Goal: Task Accomplishment & Management: Use online tool/utility

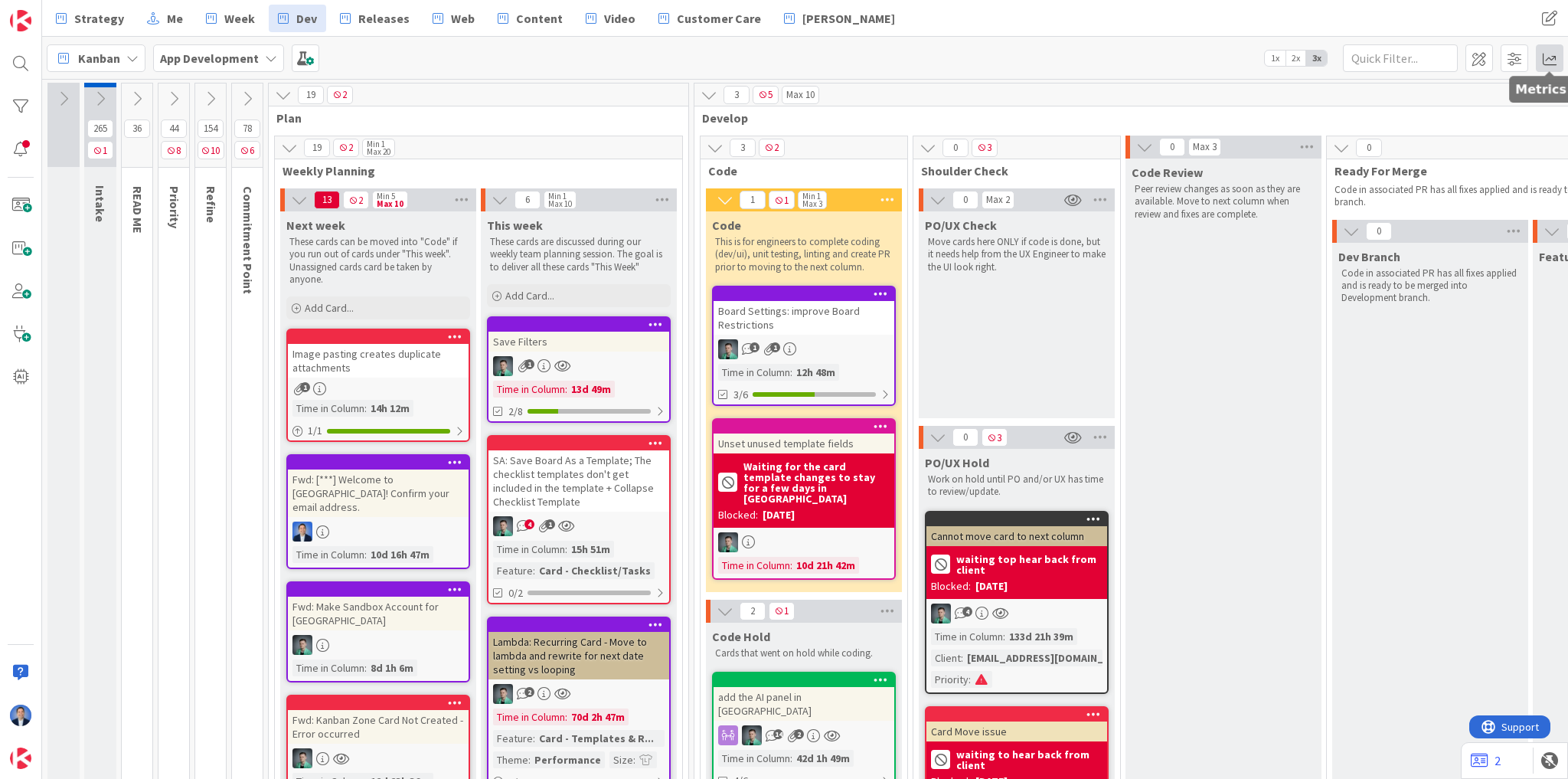
click at [1552, 59] on span at bounding box center [1549, 58] width 27 height 27
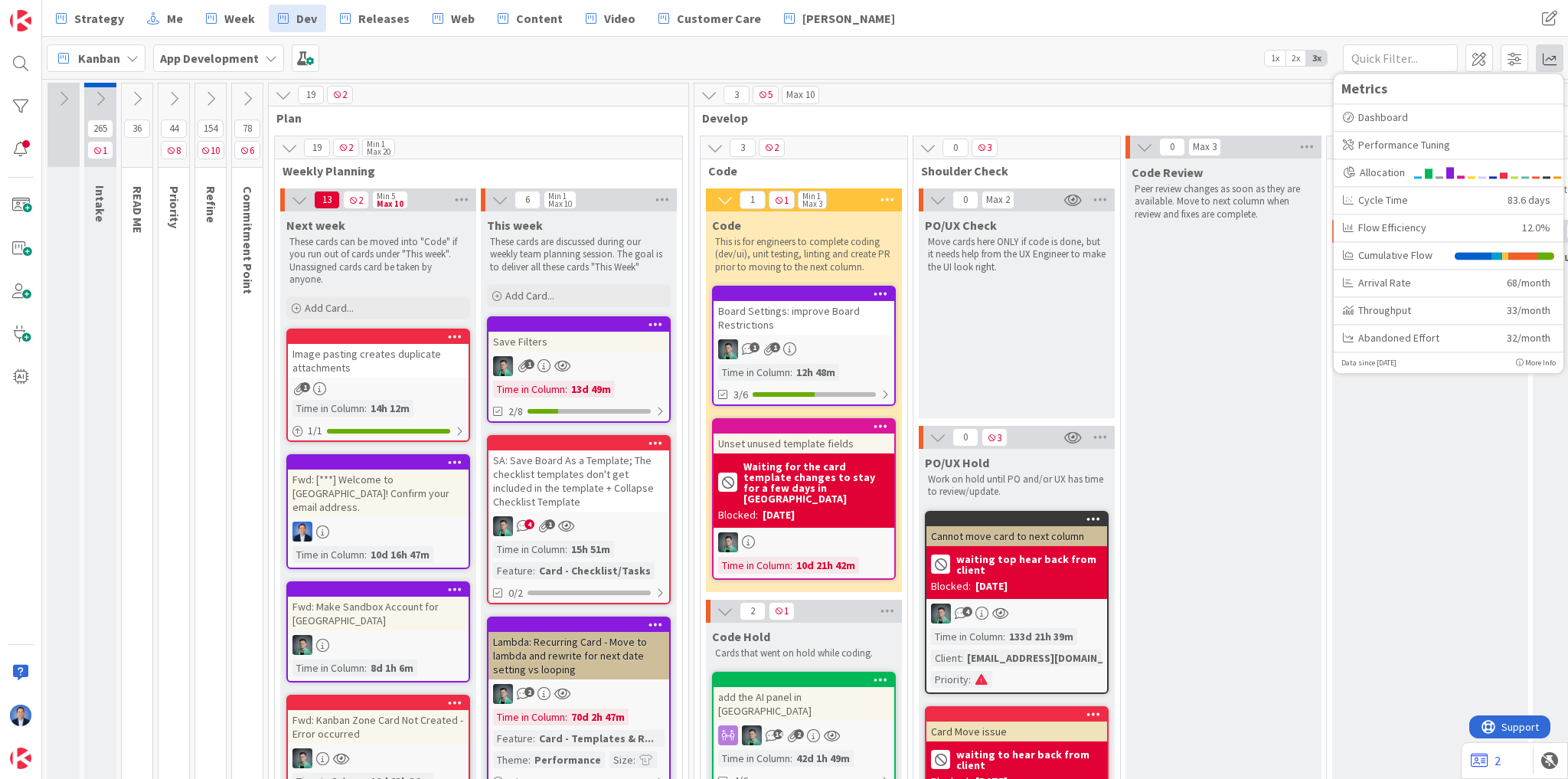
click at [1520, 361] on icon at bounding box center [1519, 361] width 7 height 7
click at [1420, 120] on div "Dashboard" at bounding box center [1448, 117] width 211 height 16
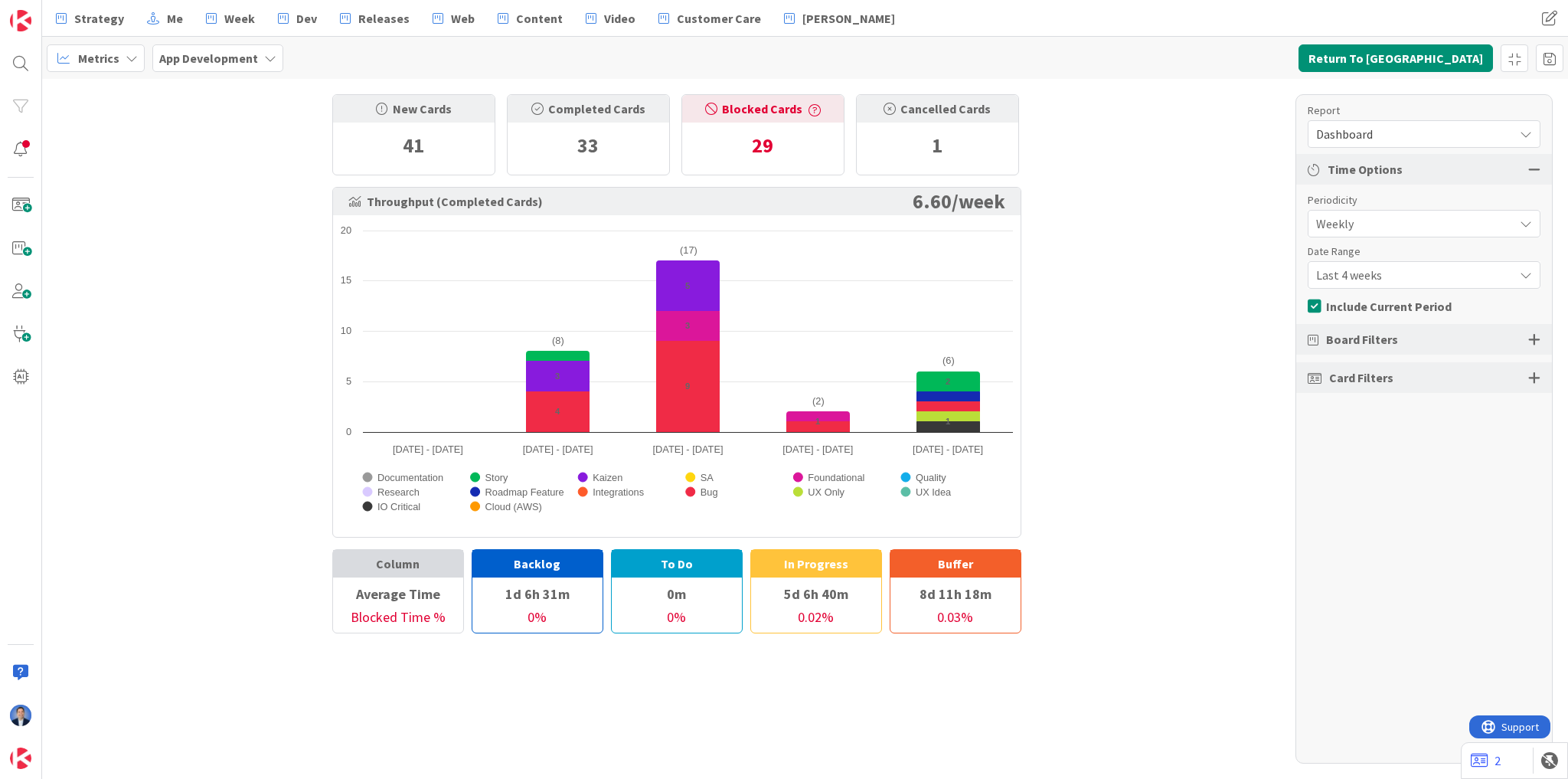
click at [1367, 135] on span "Dashboard" at bounding box center [1411, 134] width 190 height 21
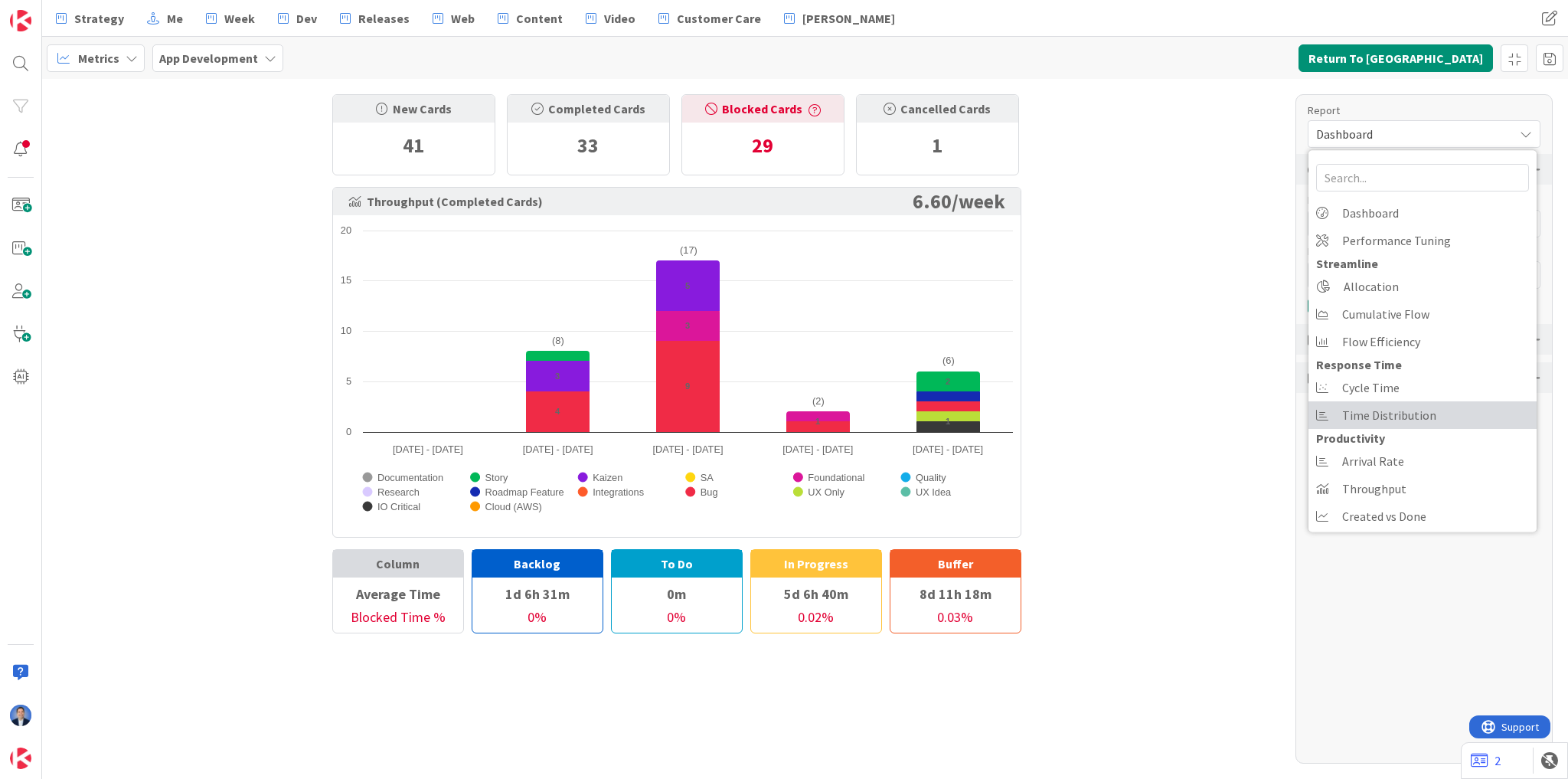
click at [1384, 420] on span "Time Distribution" at bounding box center [1389, 415] width 94 height 23
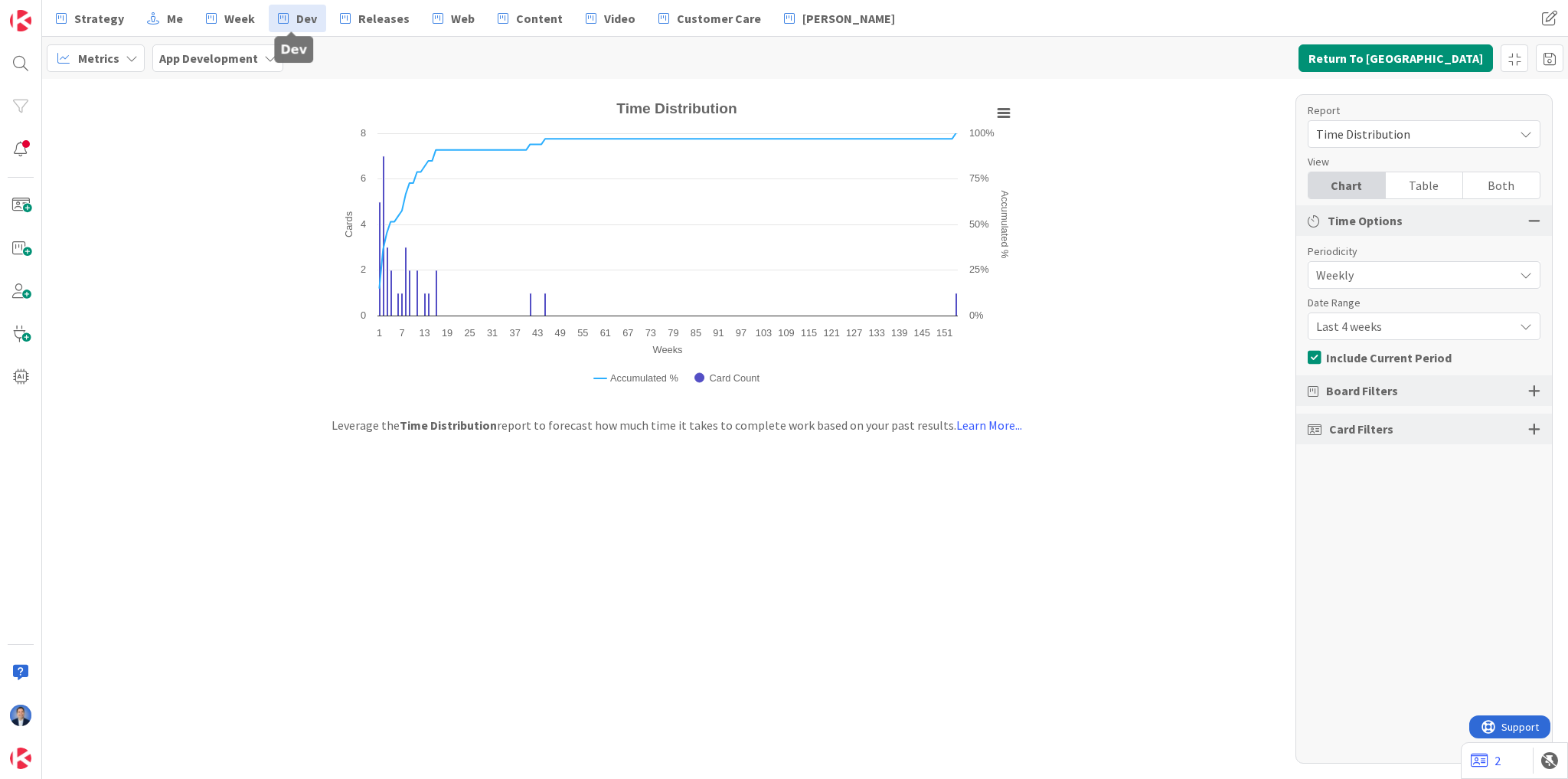
click at [300, 18] on span "Dev" at bounding box center [306, 18] width 21 height 18
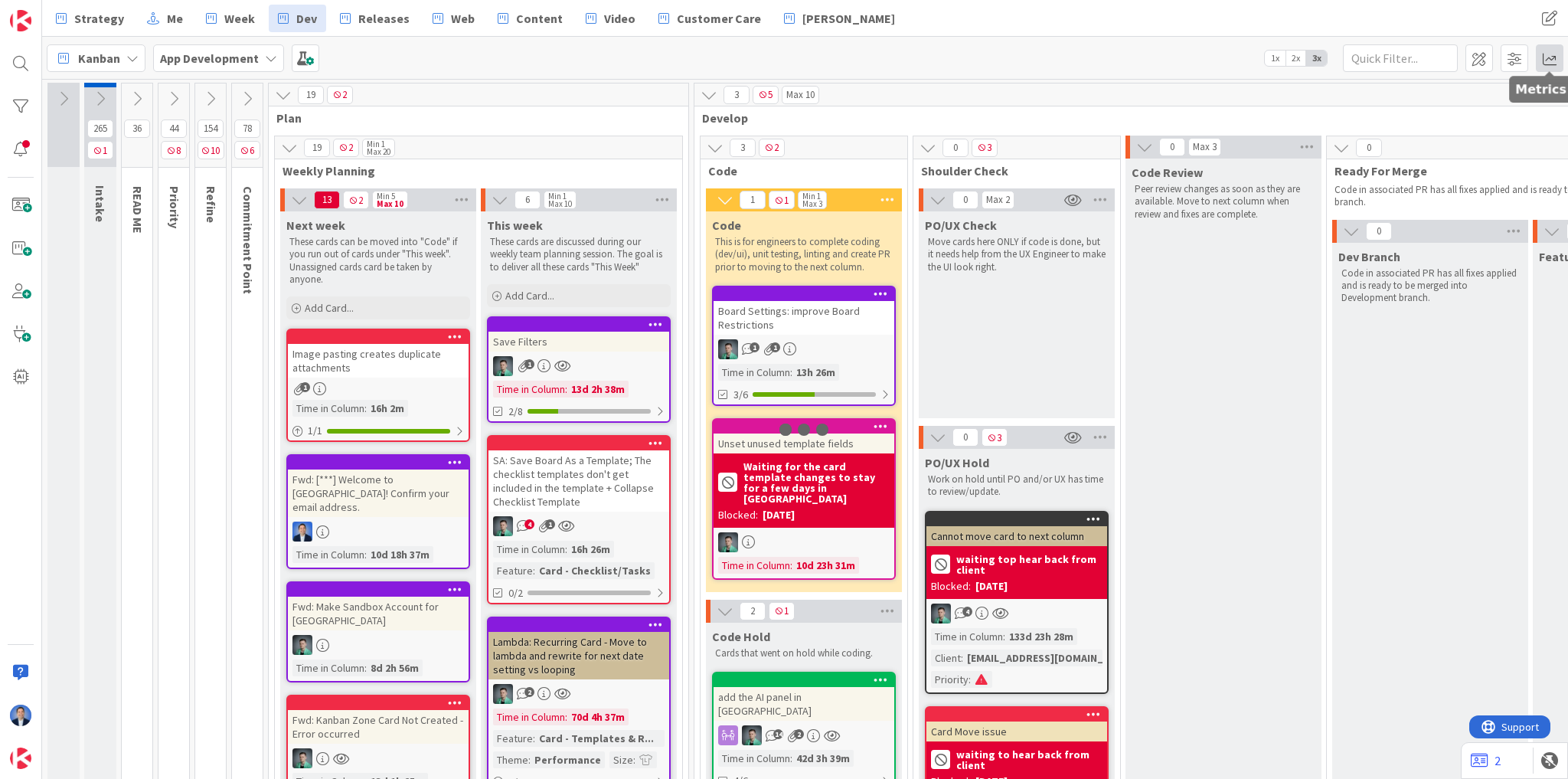
click at [1554, 59] on span at bounding box center [1549, 58] width 27 height 27
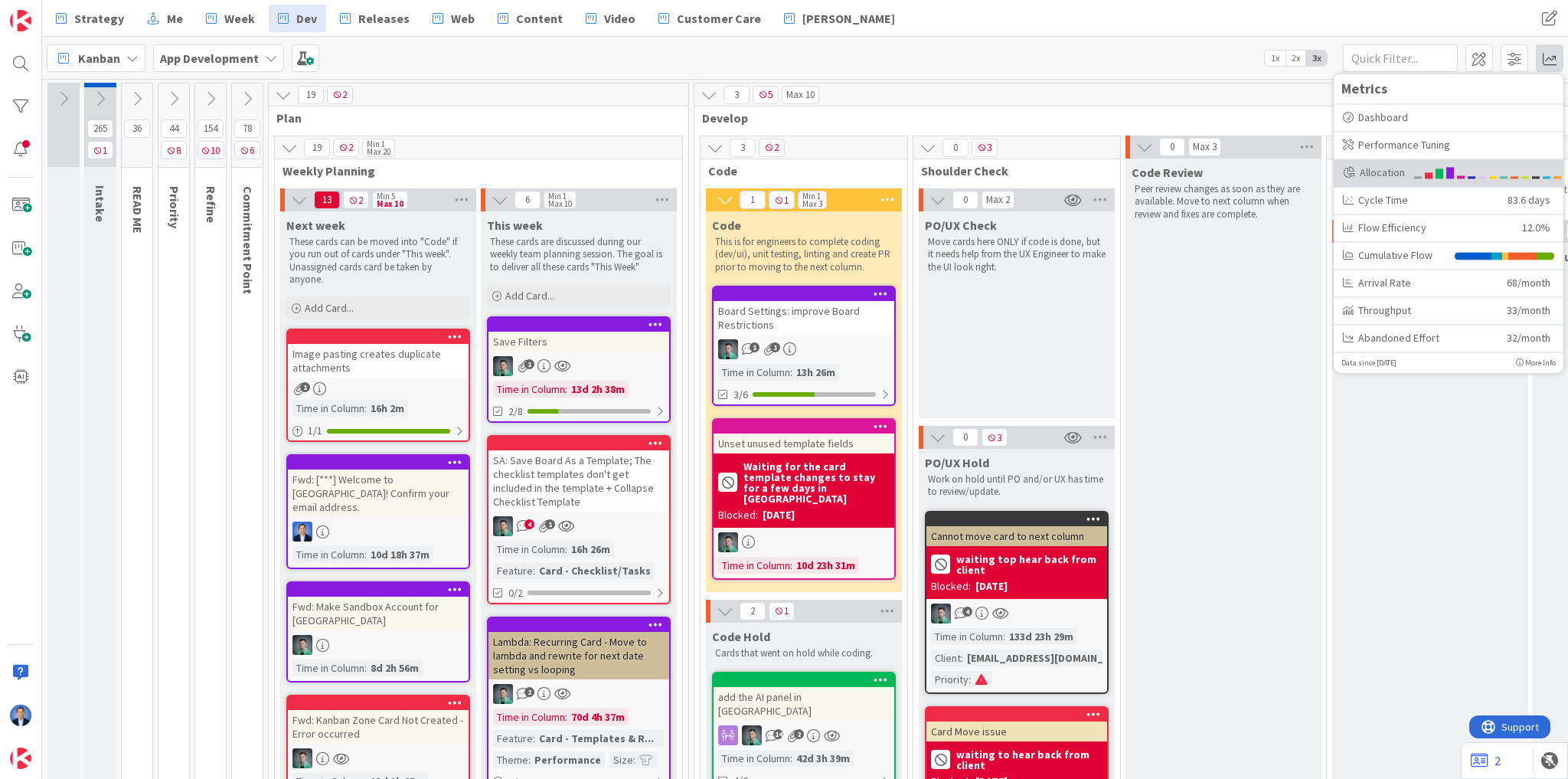
click at [1384, 171] on div "Allocation" at bounding box center [1373, 172] width 62 height 16
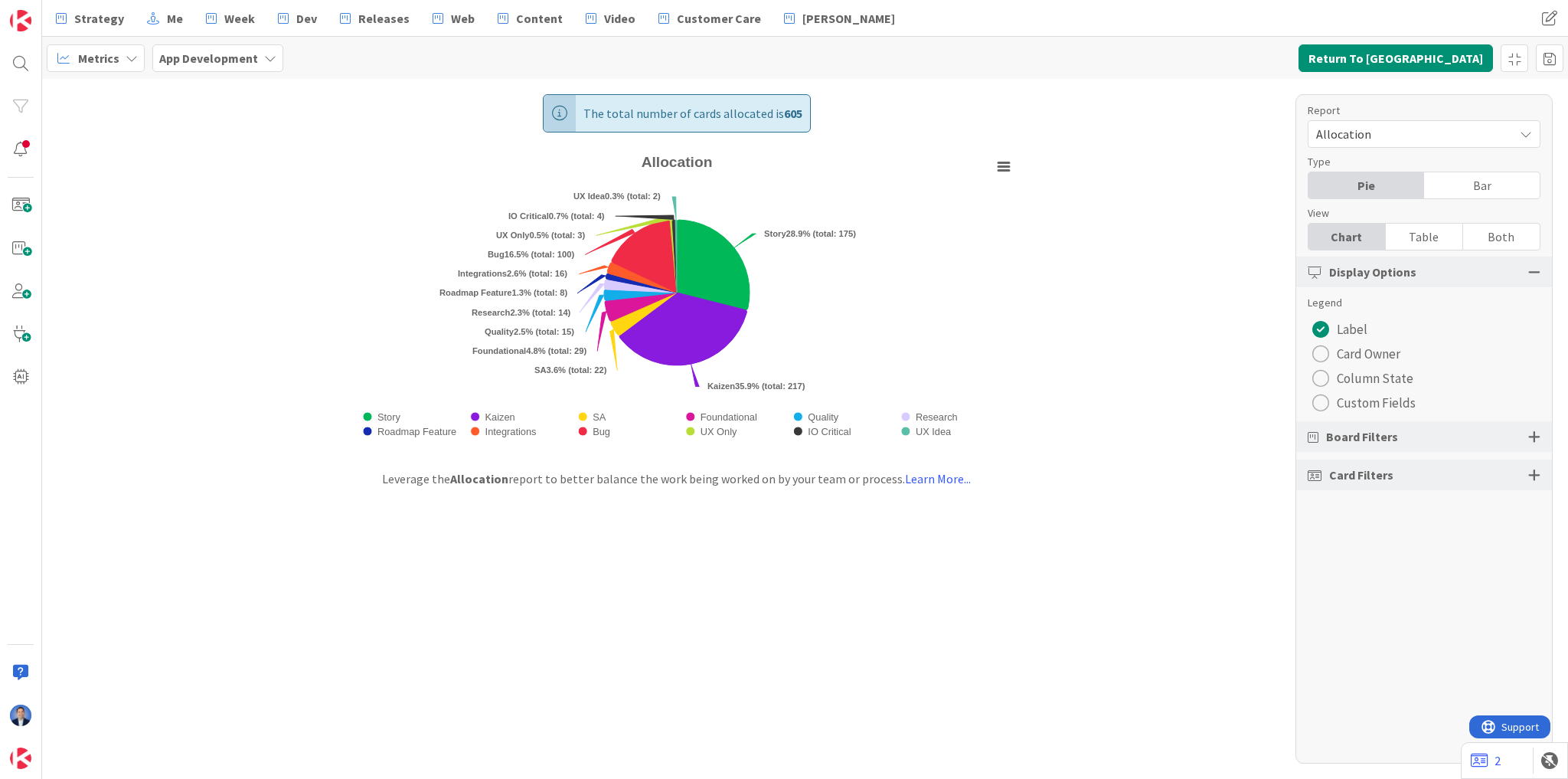
click at [1321, 408] on div "radio" at bounding box center [1321, 403] width 16 height 17
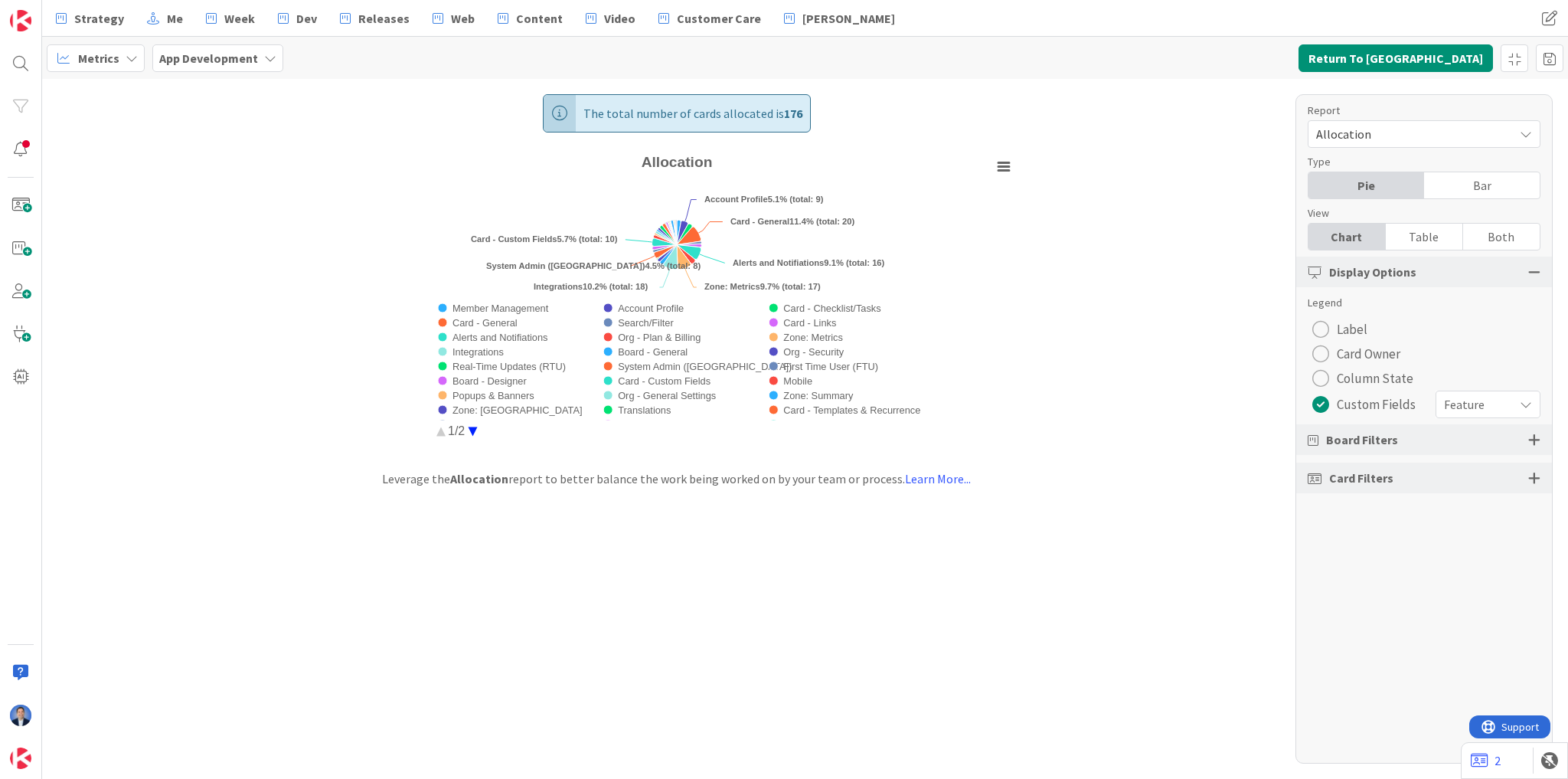
click at [1489, 407] on span "Feature" at bounding box center [1475, 404] width 62 height 21
click at [1463, 338] on div "Legend Label Card Owner Column State Custom Fields Feature Feature Priority Size" at bounding box center [1424, 356] width 233 height 125
click at [1327, 330] on div "radio" at bounding box center [1321, 329] width 16 height 17
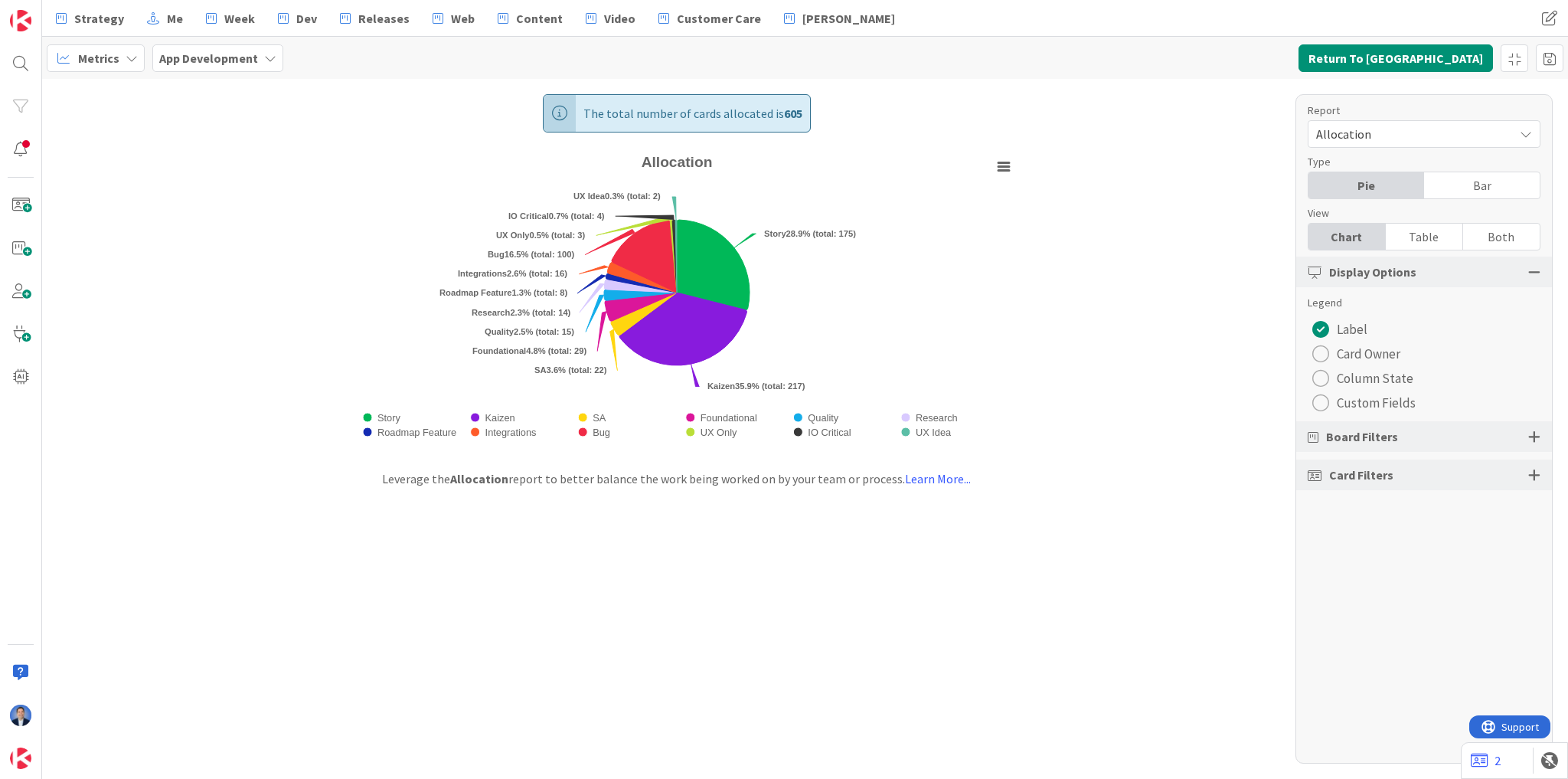
click at [1329, 411] on button "Custom Fields" at bounding box center [1363, 403] width 112 height 25
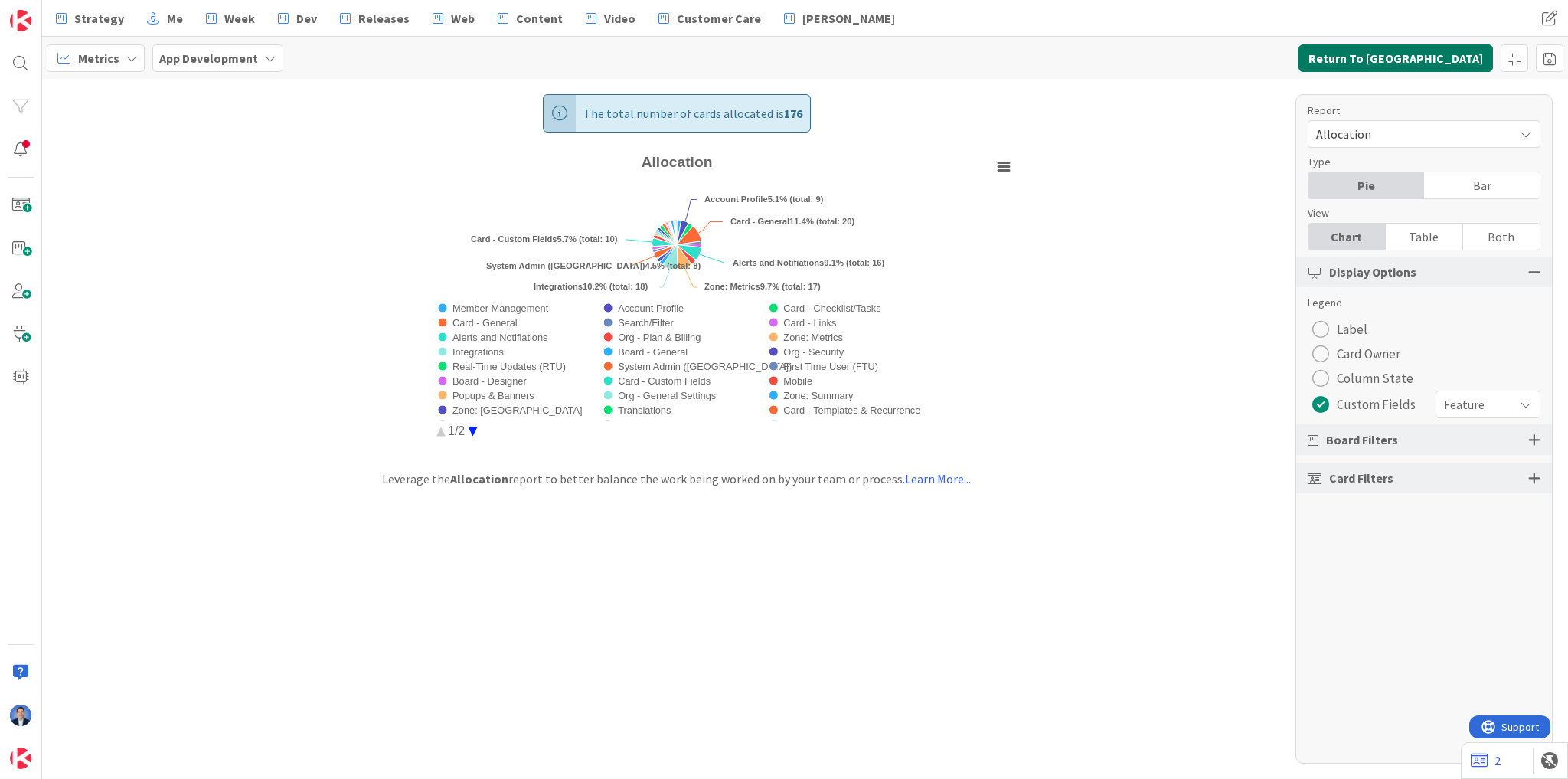
click at [1385, 56] on button "Return To [GEOGRAPHIC_DATA]" at bounding box center [1396, 58] width 195 height 27
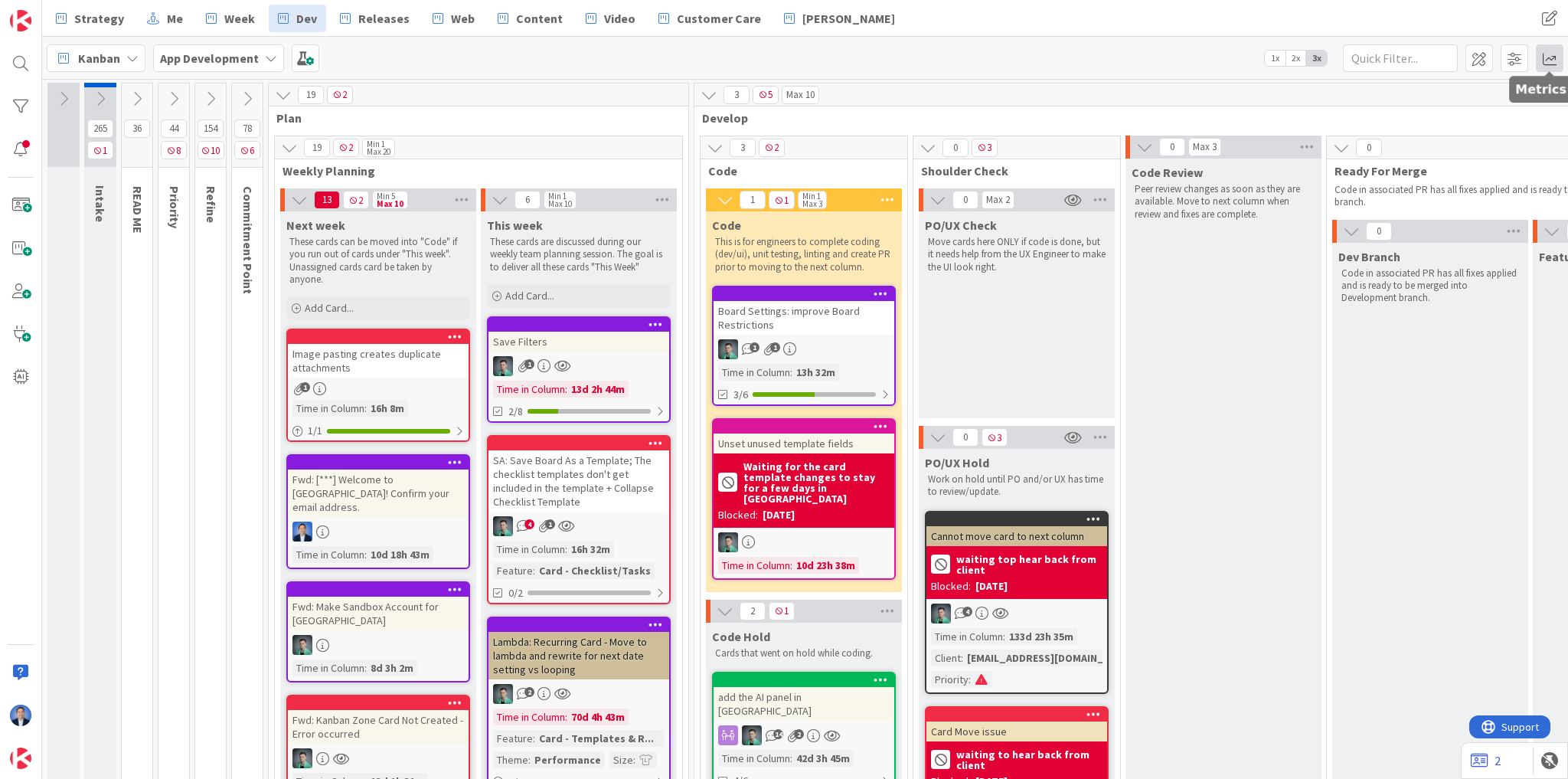
click at [1550, 58] on span at bounding box center [1549, 58] width 27 height 27
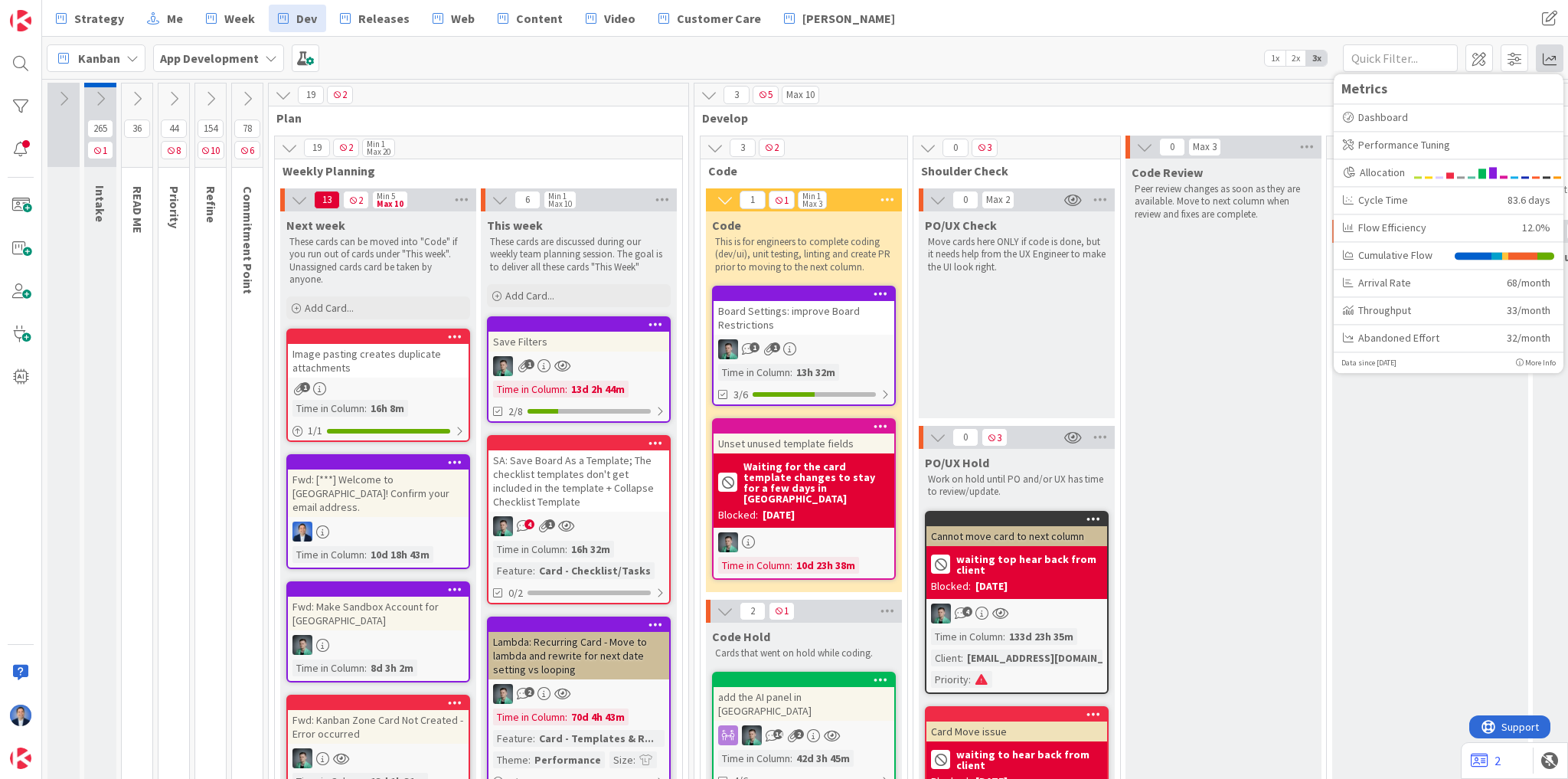
click at [536, 469] on div "SA: Save Board As a Template; The checklist templates don't get included in the…" at bounding box center [578, 481] width 181 height 61
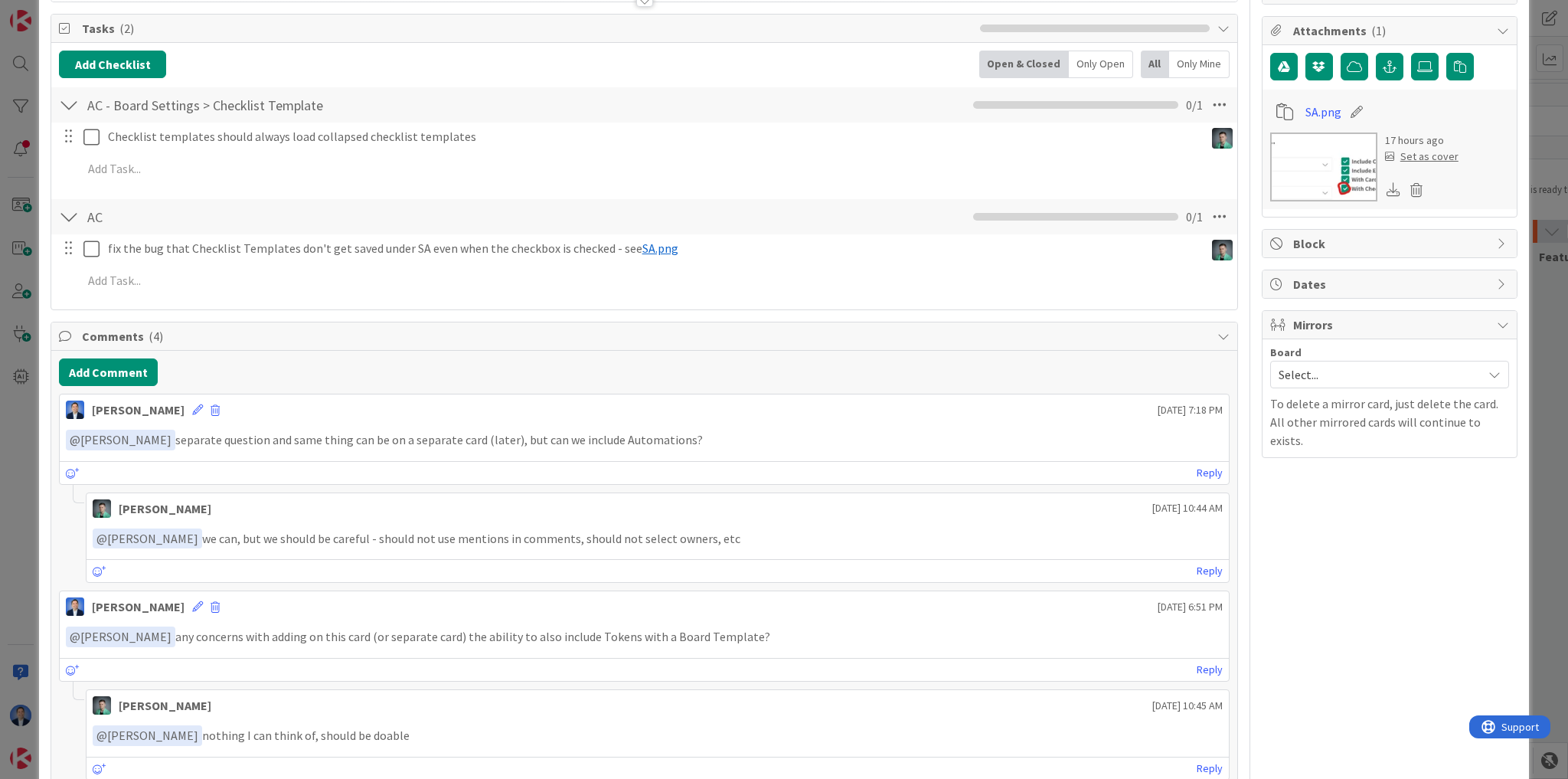
scroll to position [123, 0]
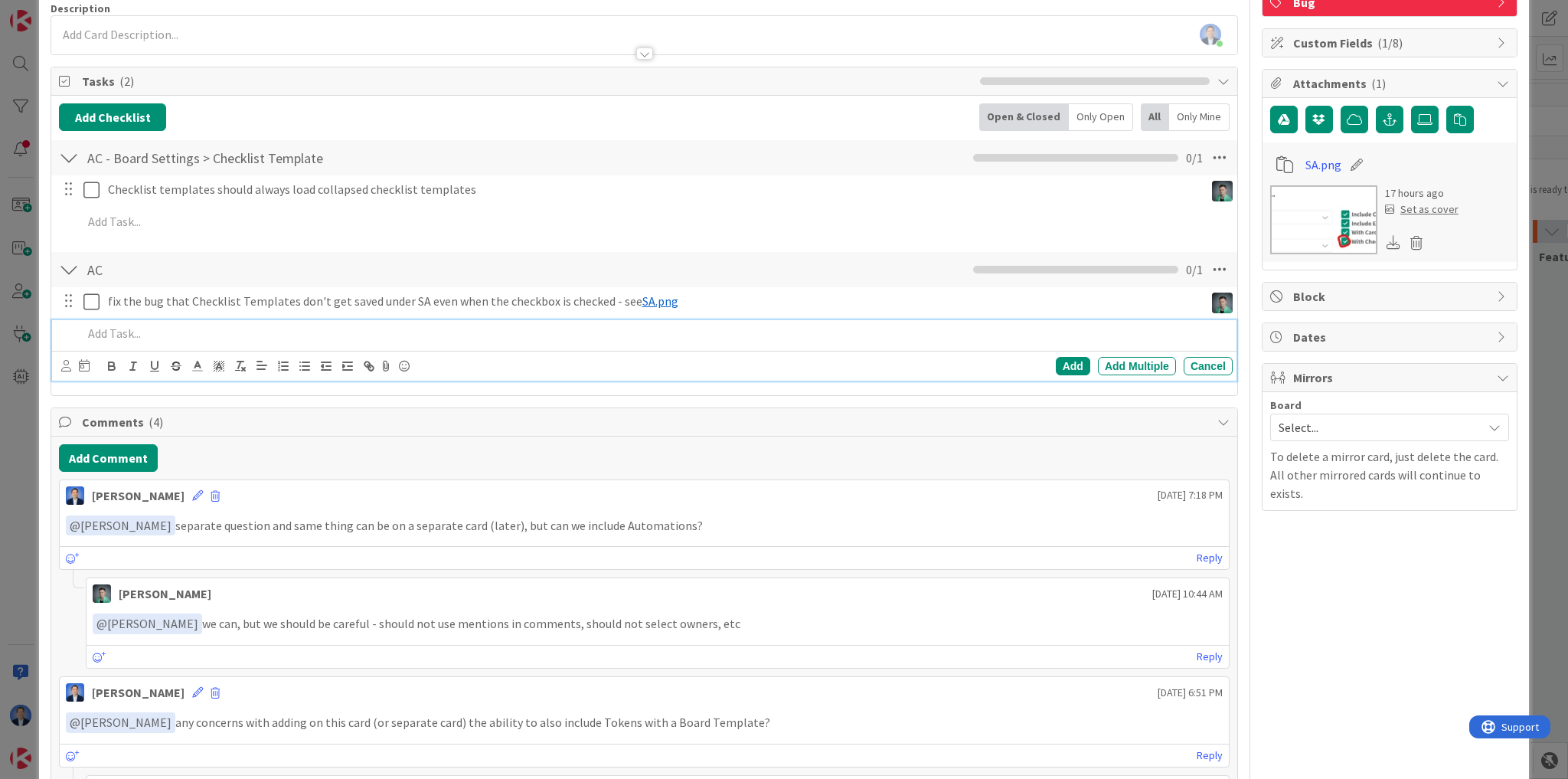
click at [156, 331] on p at bounding box center [654, 333] width 1144 height 17
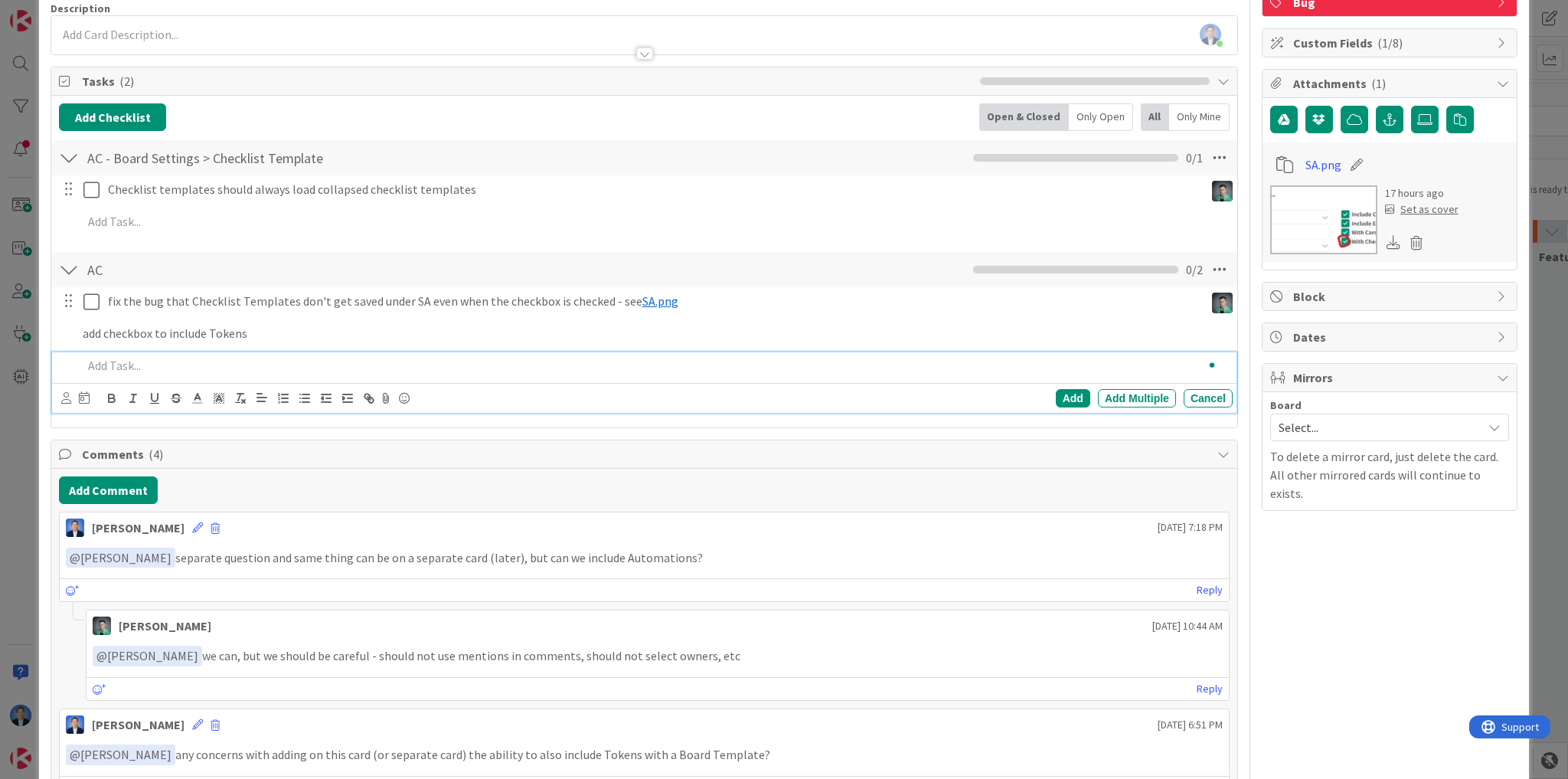
scroll to position [154, 0]
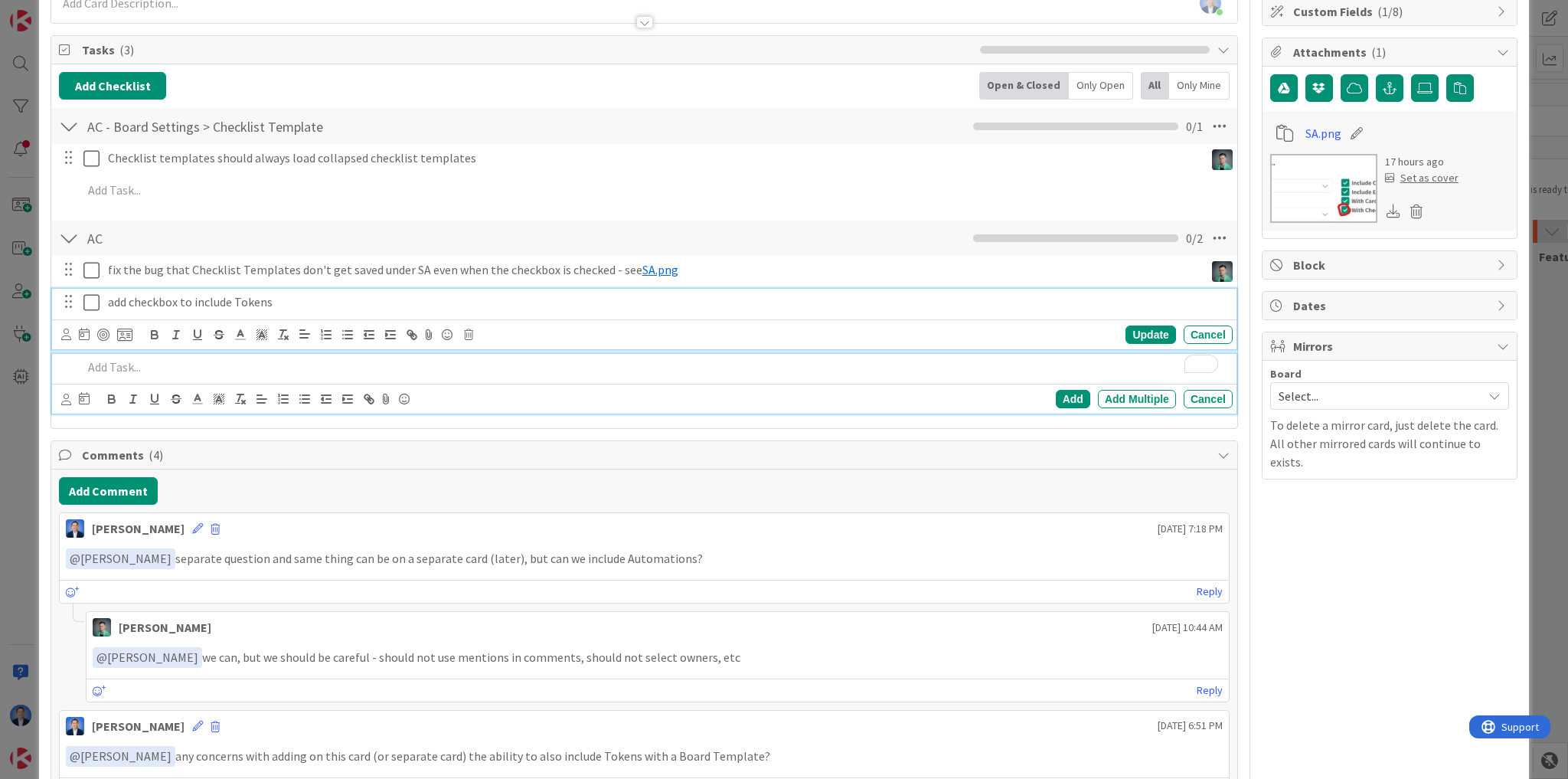
click at [153, 305] on div "add checkbox to include Tokens Update Cancel" at bounding box center [644, 319] width 1184 height 60
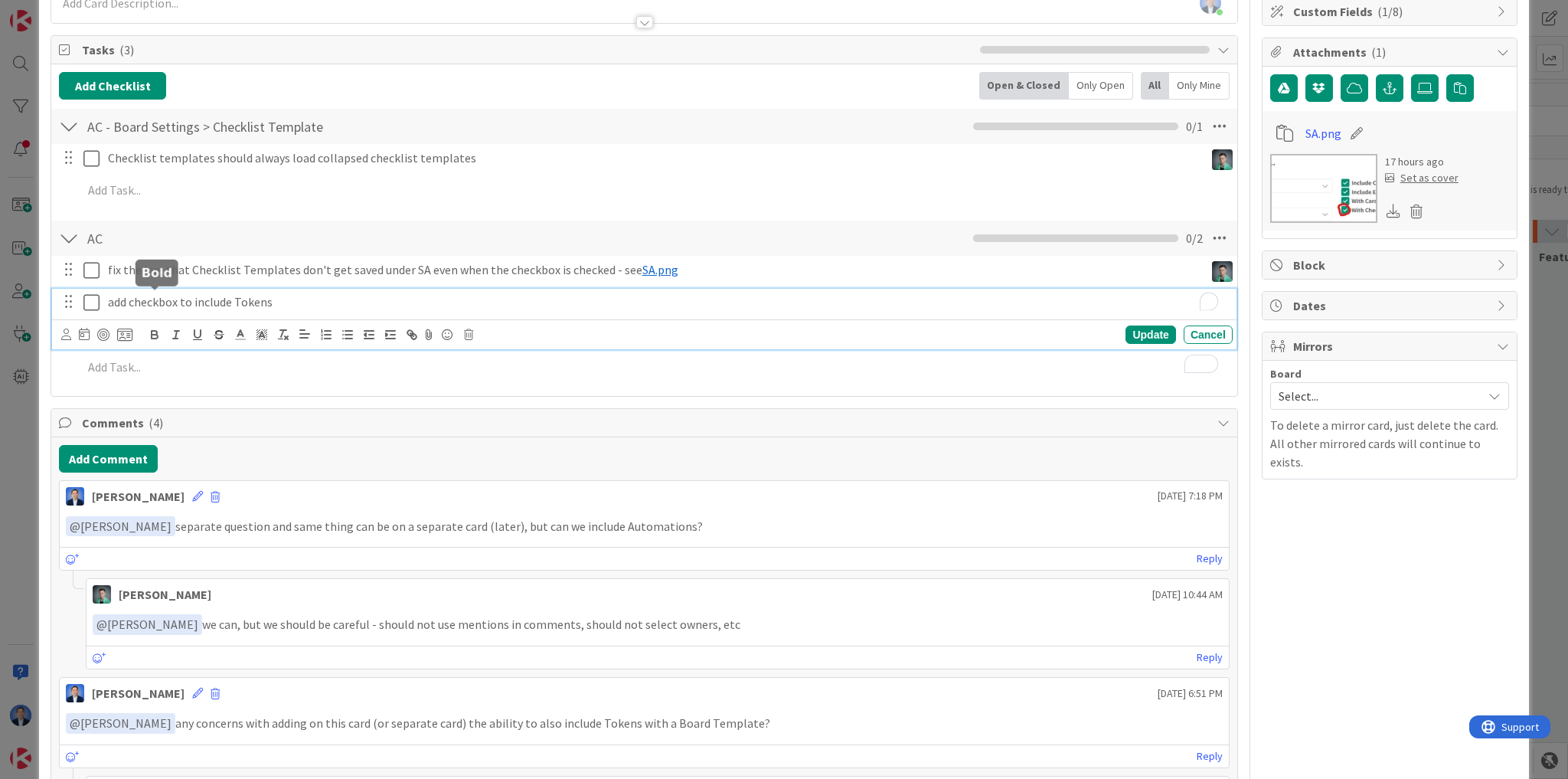
scroll to position [186, 0]
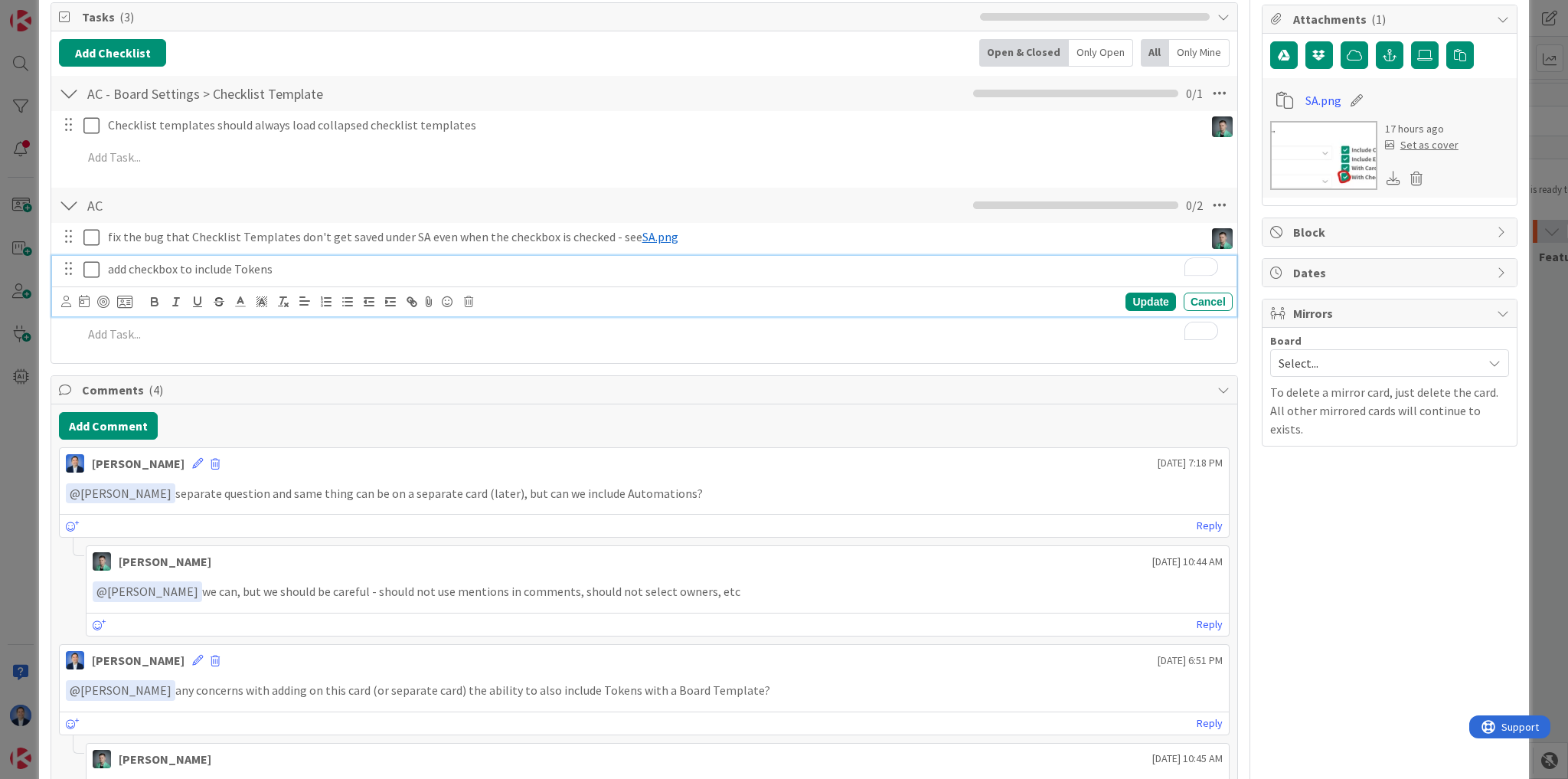
click at [68, 306] on div at bounding box center [66, 301] width 10 height 17
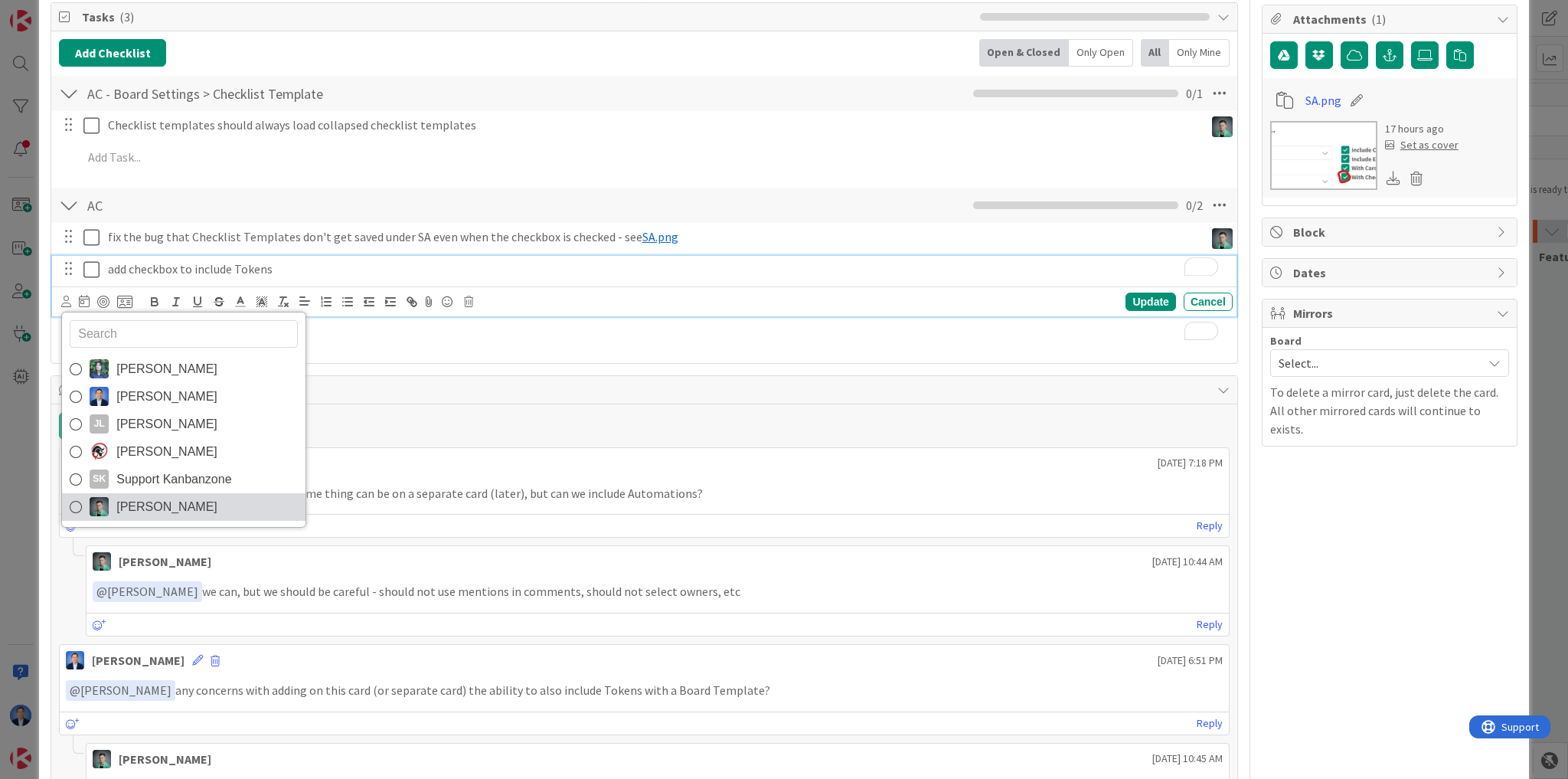
click at [133, 517] on link "[PERSON_NAME]" at bounding box center [183, 507] width 243 height 27
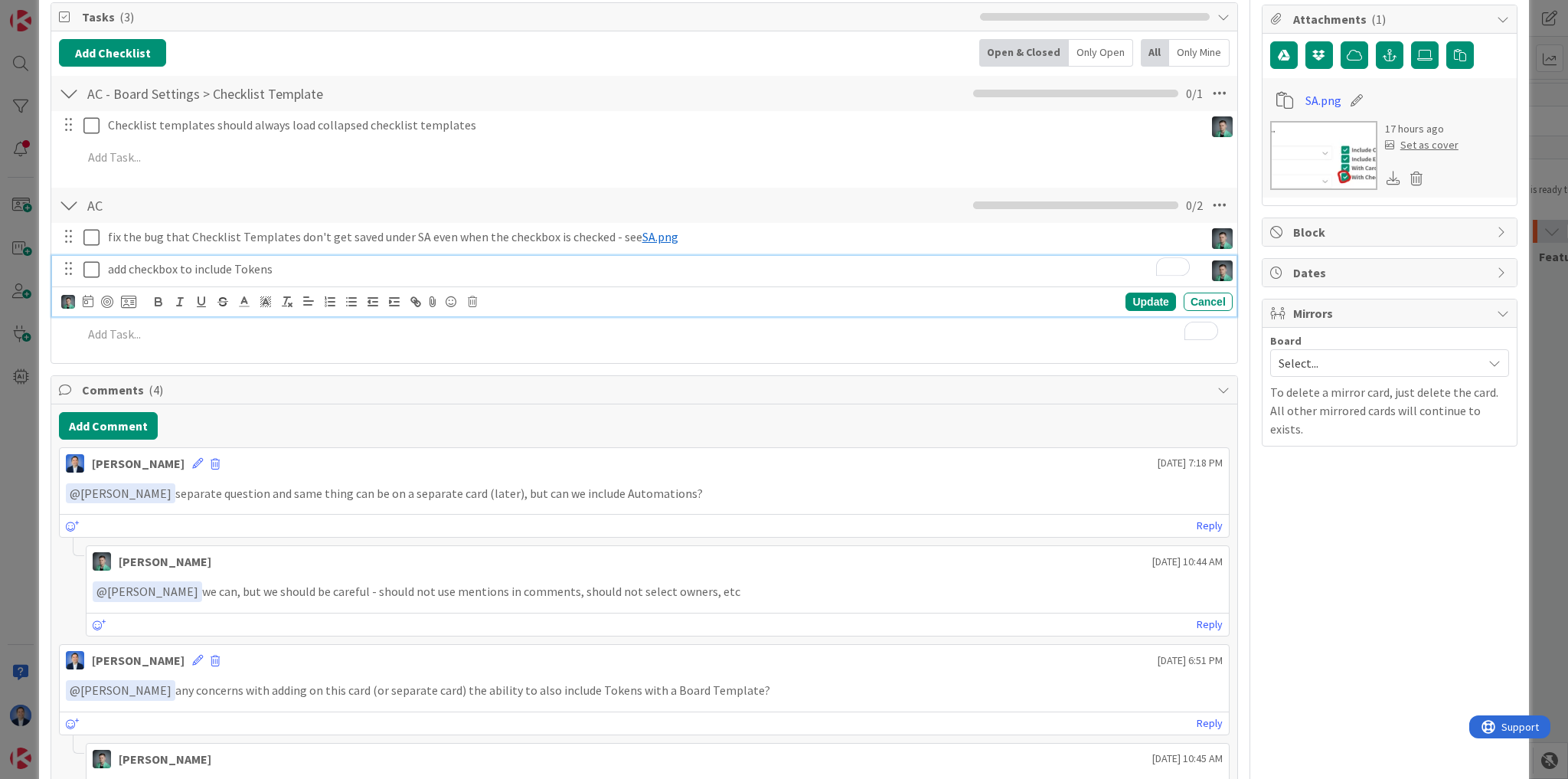
click at [1136, 286] on div "[PERSON_NAME] R [PERSON_NAME] [PERSON_NAME] [PERSON_NAME] [PERSON_NAME] Support…" at bounding box center [644, 301] width 1184 height 30
click at [1134, 293] on div "Update" at bounding box center [1150, 302] width 49 height 18
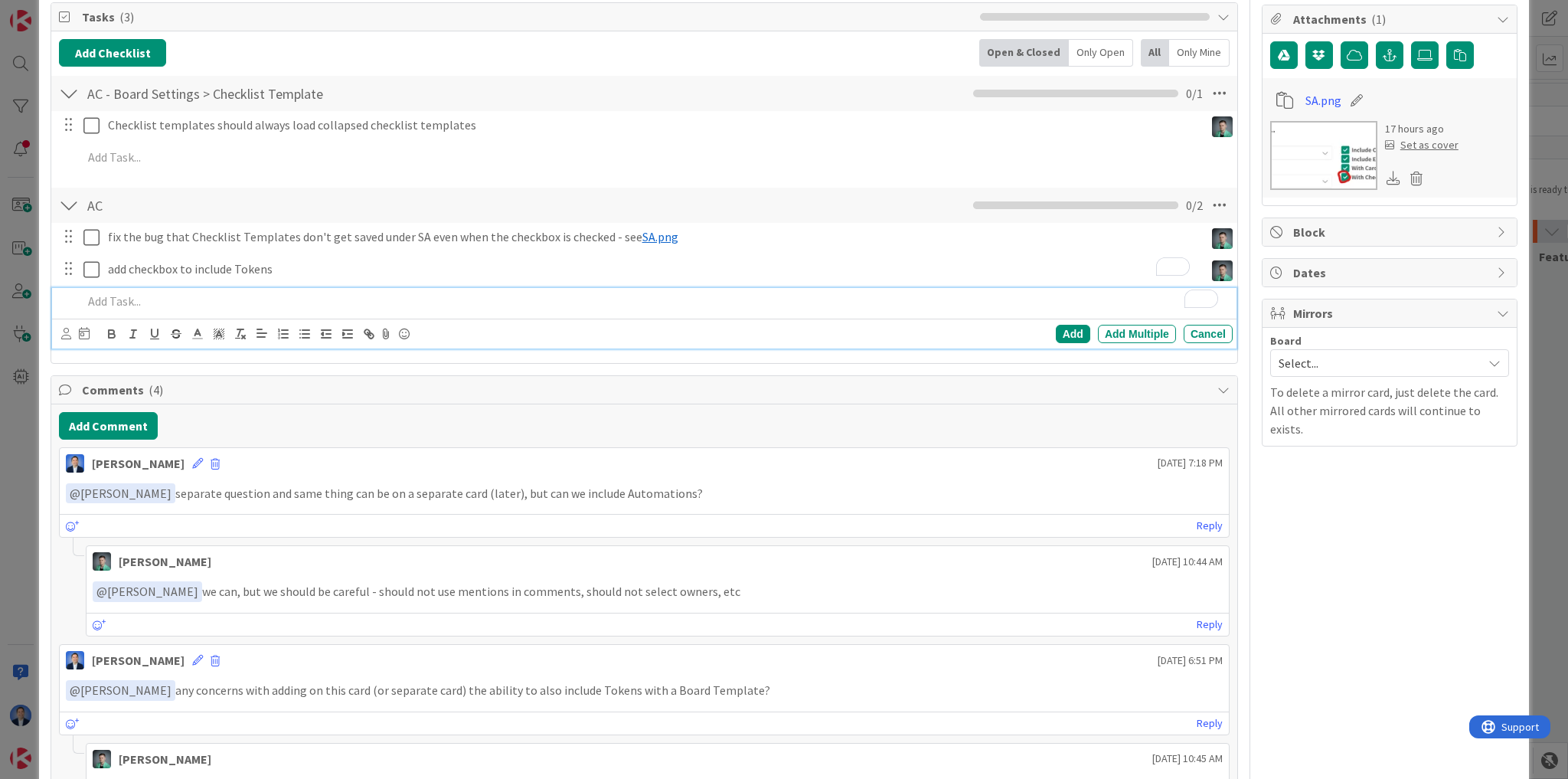
click at [175, 300] on p "To enrich screen reader interactions, please activate Accessibility in Grammarl…" at bounding box center [654, 301] width 1144 height 17
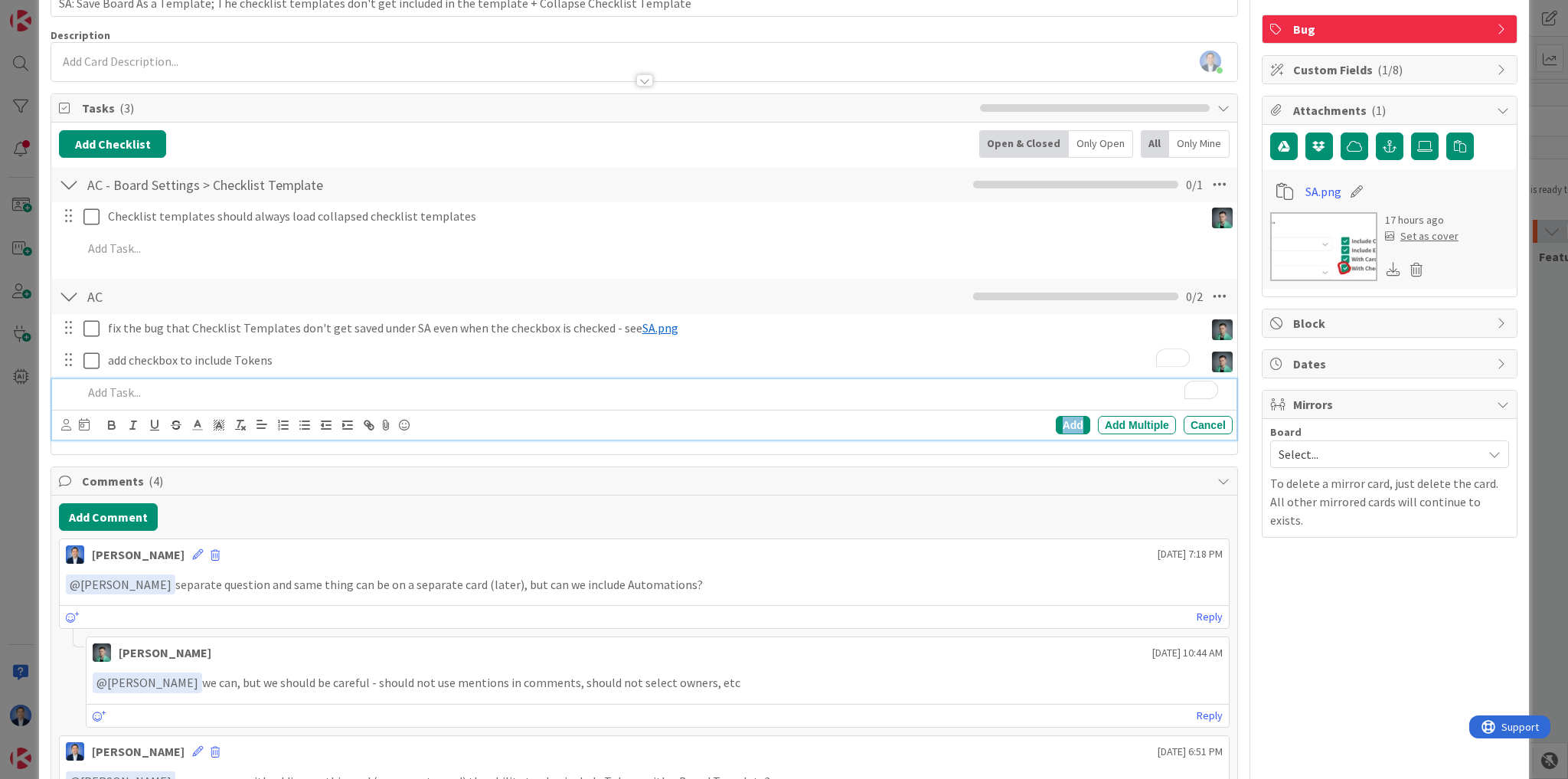
scroll to position [0, 0]
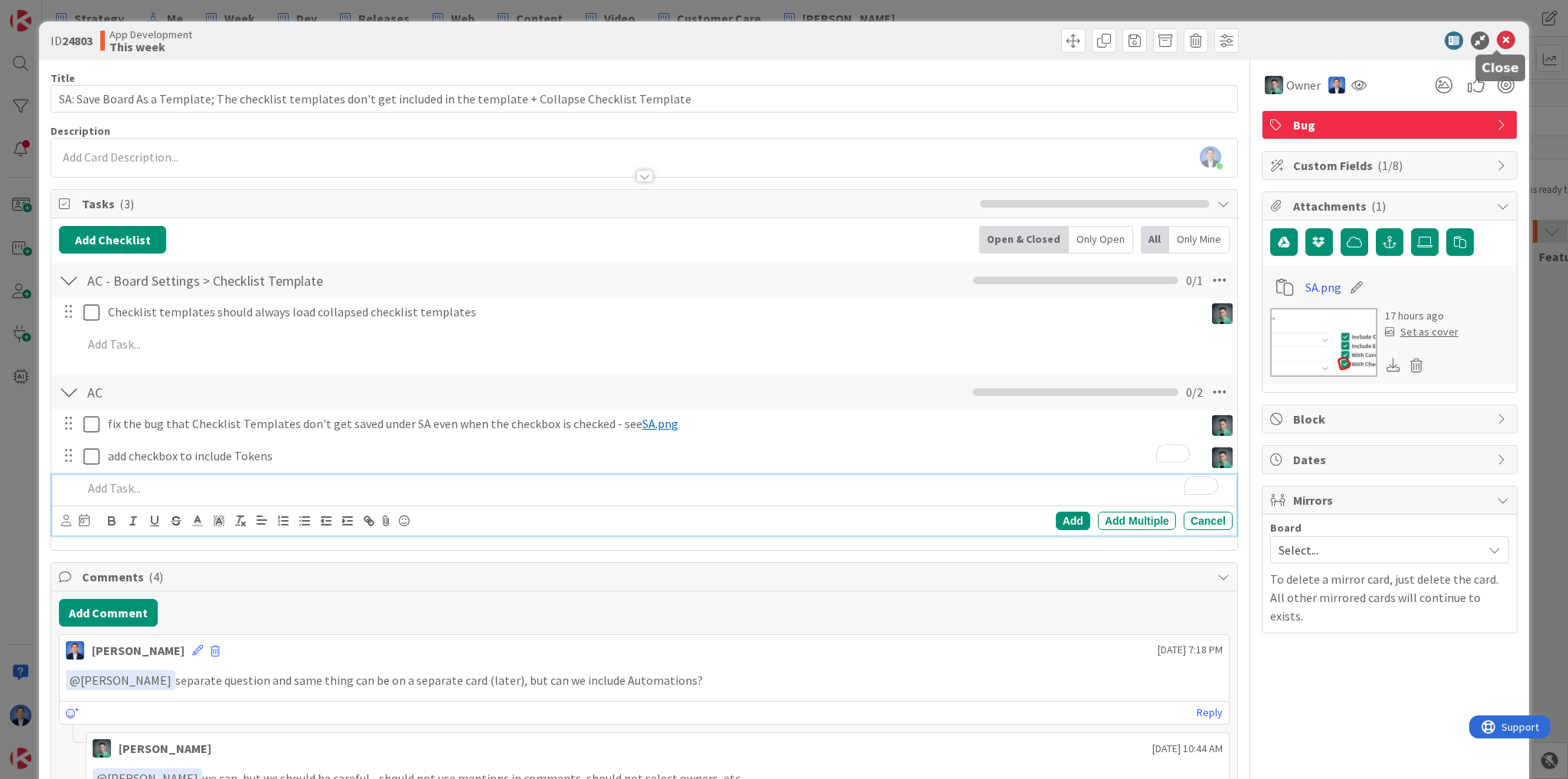
click at [1500, 40] on icon at bounding box center [1506, 40] width 18 height 18
